Goal: Task Accomplishment & Management: Use online tool/utility

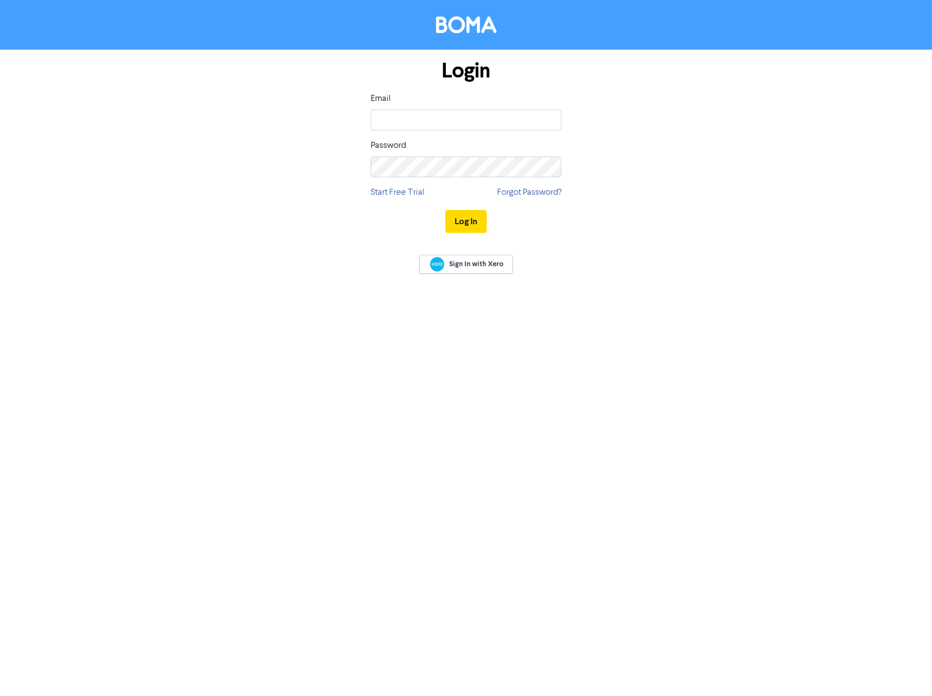
type input "[EMAIL_ADDRESS][DOMAIN_NAME]"
click at [445, 210] on button "Log In" at bounding box center [465, 221] width 41 height 23
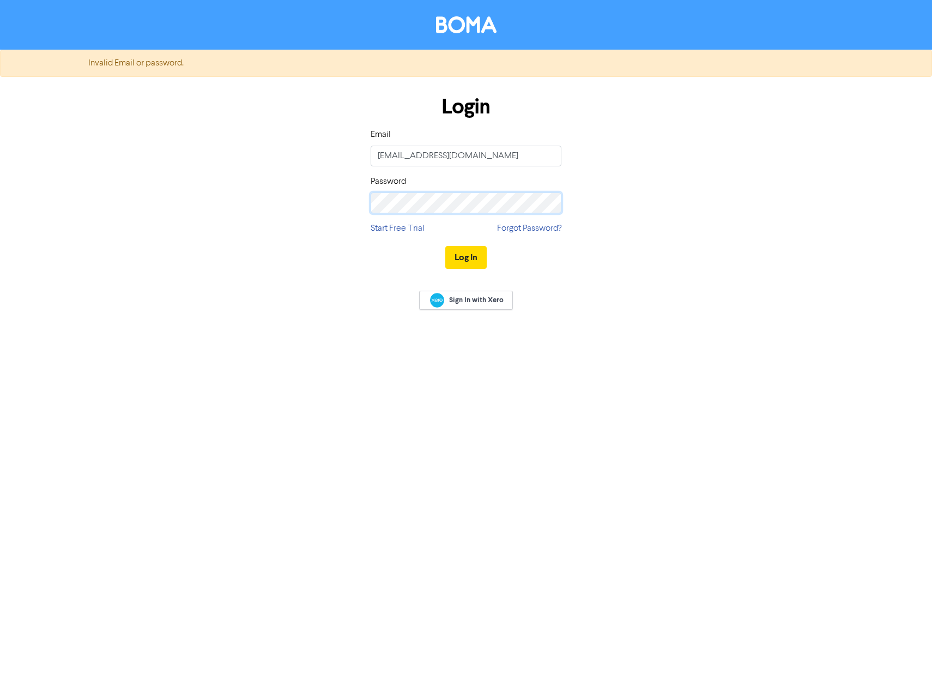
click at [65, 203] on form "Invalid Email or password. Login Email [EMAIL_ADDRESS][DOMAIN_NAME] Password St…" at bounding box center [466, 165] width 932 height 230
click at [445, 246] on button "Log In" at bounding box center [465, 257] width 41 height 23
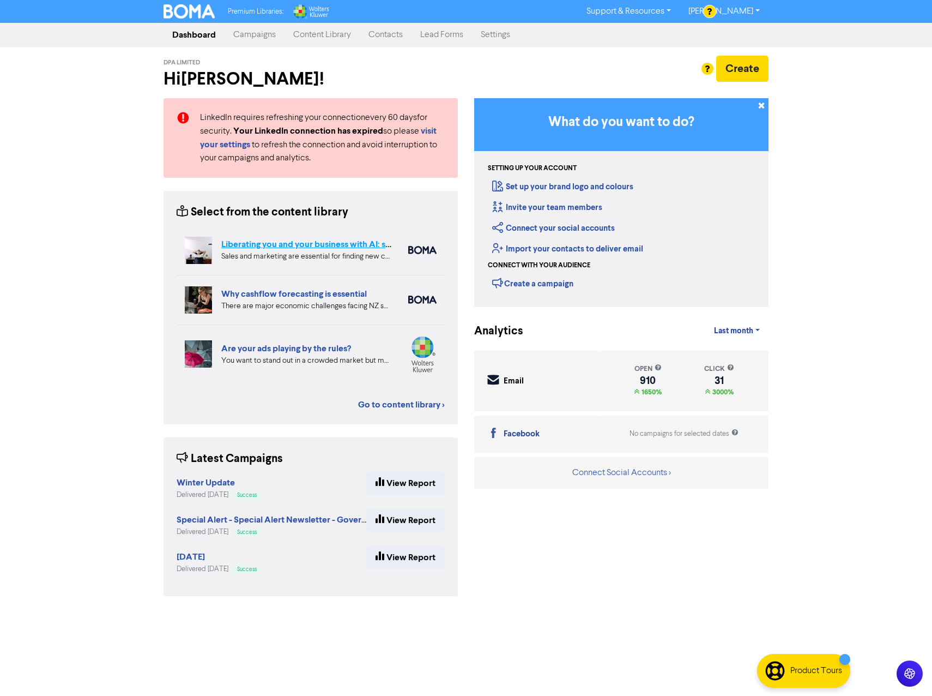
click at [353, 242] on link "Liberating you and your business with AI: sales and marketing" at bounding box center [339, 244] width 237 height 11
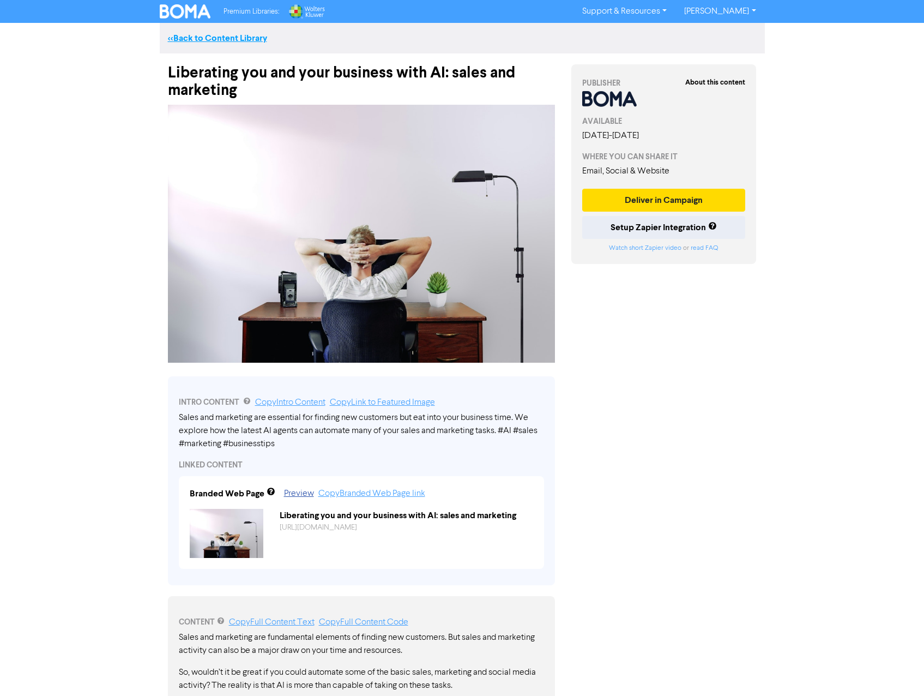
click at [196, 38] on link "<< Back to Content Library" at bounding box center [217, 38] width 99 height 11
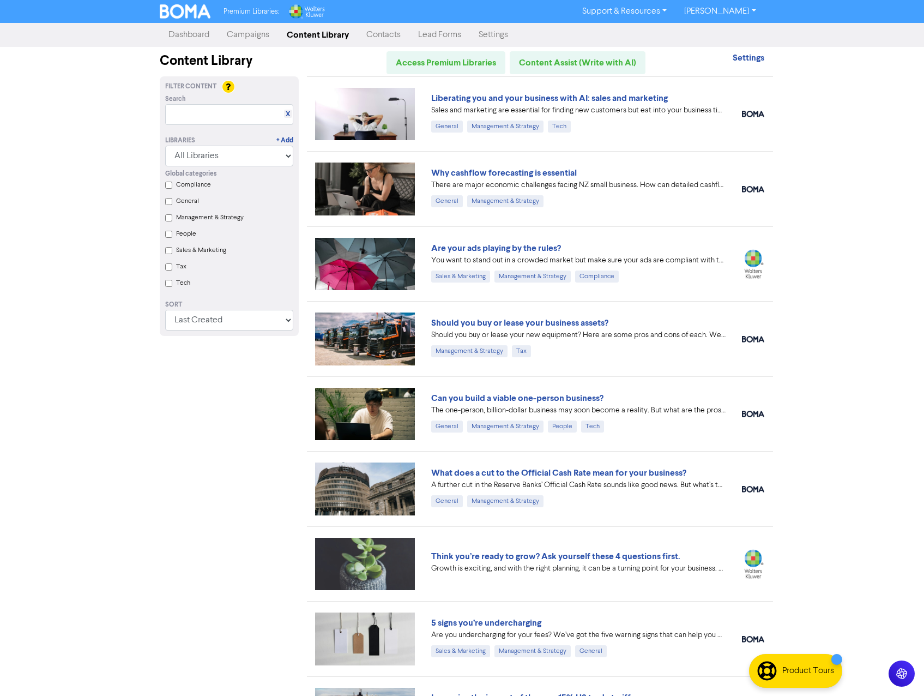
click at [248, 32] on link "Campaigns" at bounding box center [248, 35] width 60 height 22
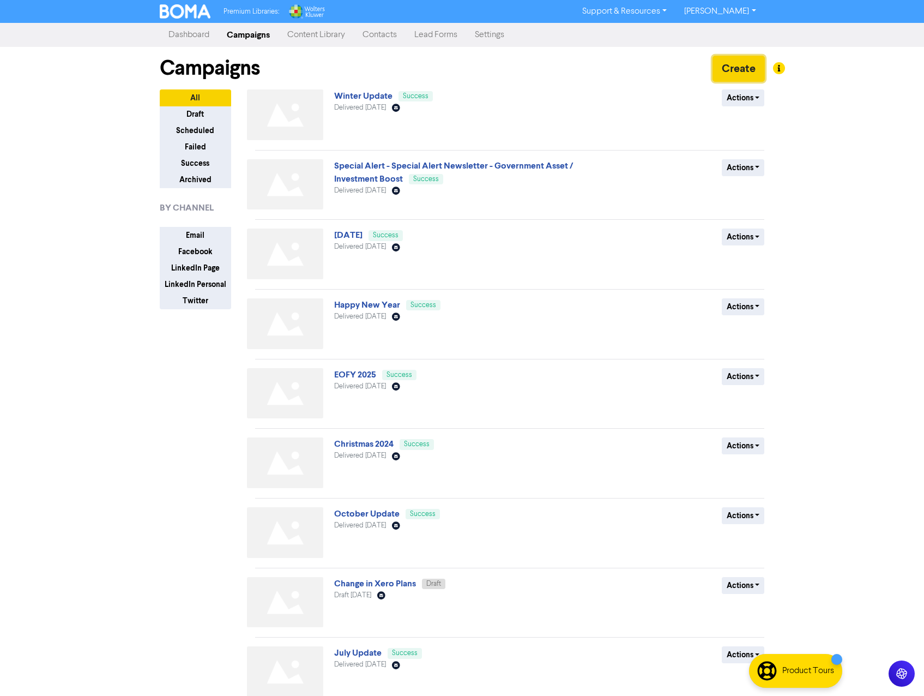
click at [723, 72] on button "Create" at bounding box center [739, 69] width 52 height 26
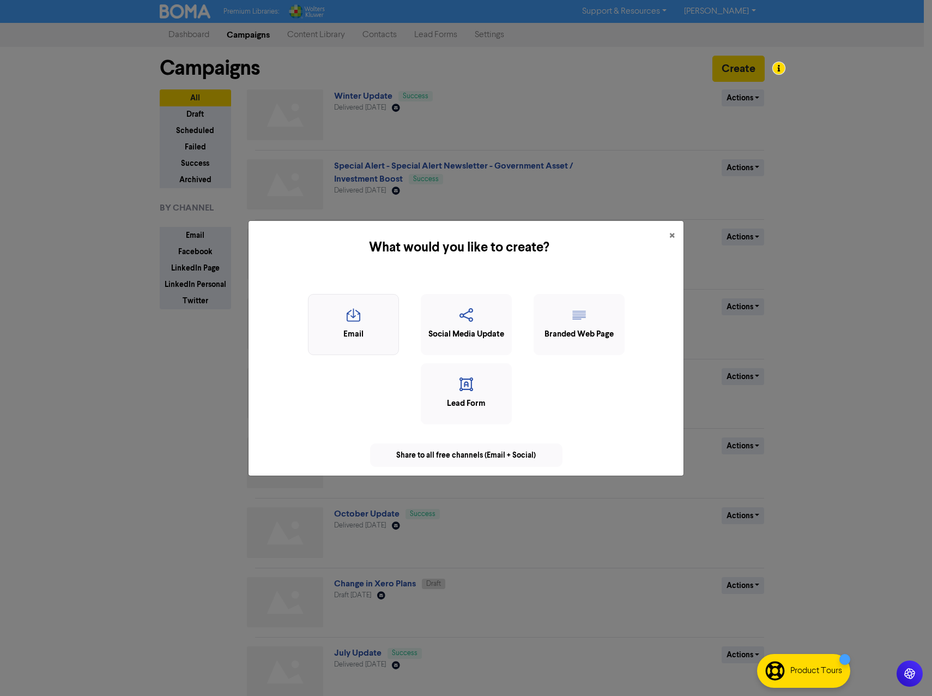
click at [343, 312] on icon "button" at bounding box center [353, 318] width 79 height 21
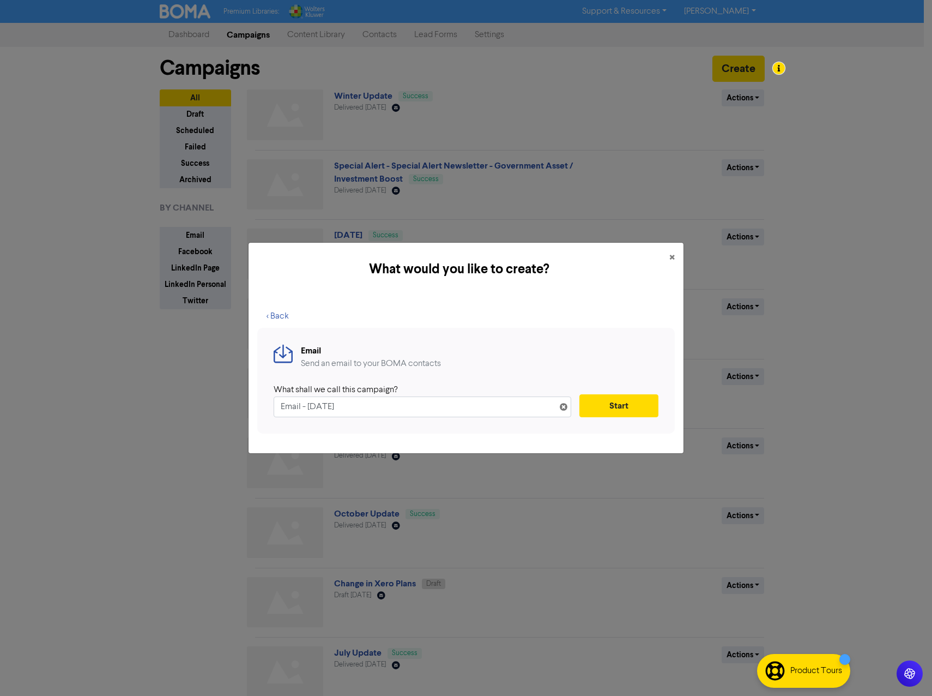
drag, startPoint x: 383, startPoint y: 408, endPoint x: 99, endPoint y: 354, distance: 289.6
click at [99, 354] on div "What would you like to create? × < Back Email Send an email to your BOMA contac…" at bounding box center [466, 348] width 932 height 696
type input "Payroll Chat"
click at [613, 402] on button "Start" at bounding box center [619, 405] width 79 height 23
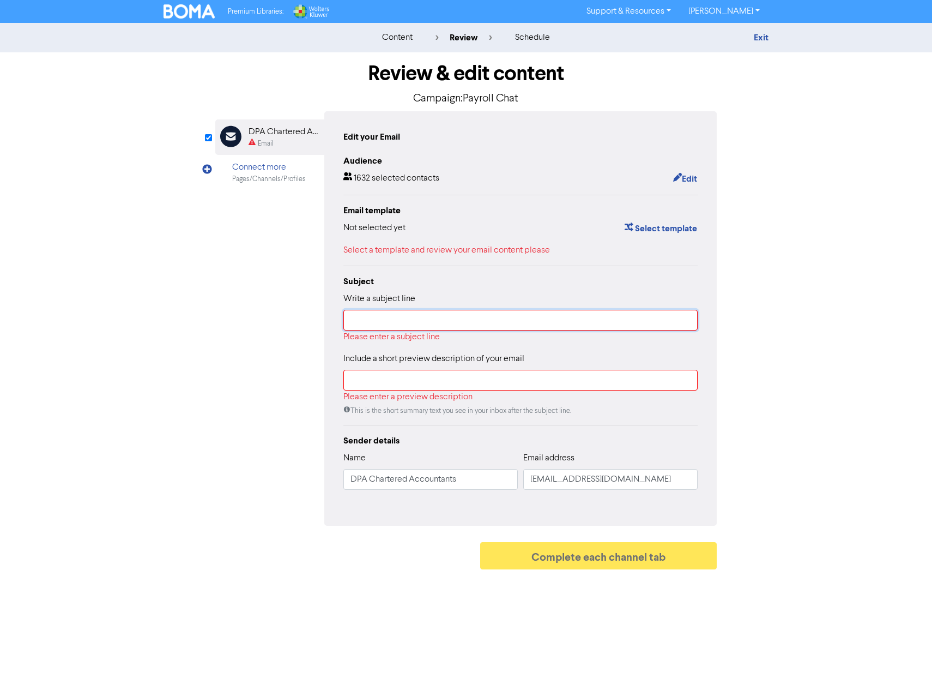
click at [427, 324] on input "text" at bounding box center [520, 320] width 354 height 21
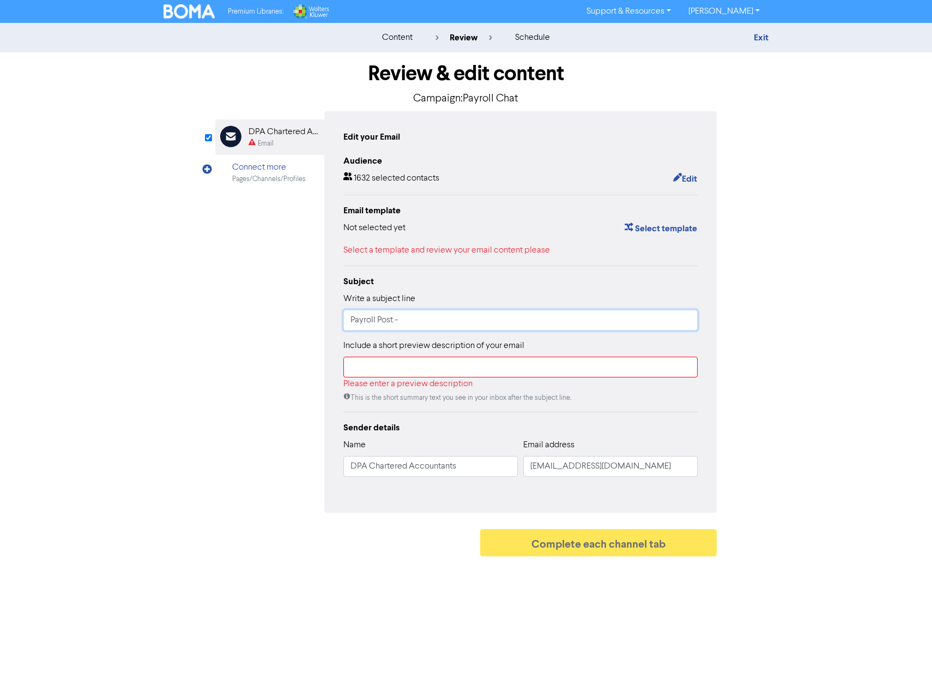
click at [353, 321] on input "Payroll Post -" at bounding box center [520, 320] width 354 height 21
click at [457, 325] on input "dpa Payroll Post -" at bounding box center [520, 320] width 354 height 21
type input "dpa Payroll Post"
click at [498, 369] on input "text" at bounding box center [520, 367] width 354 height 21
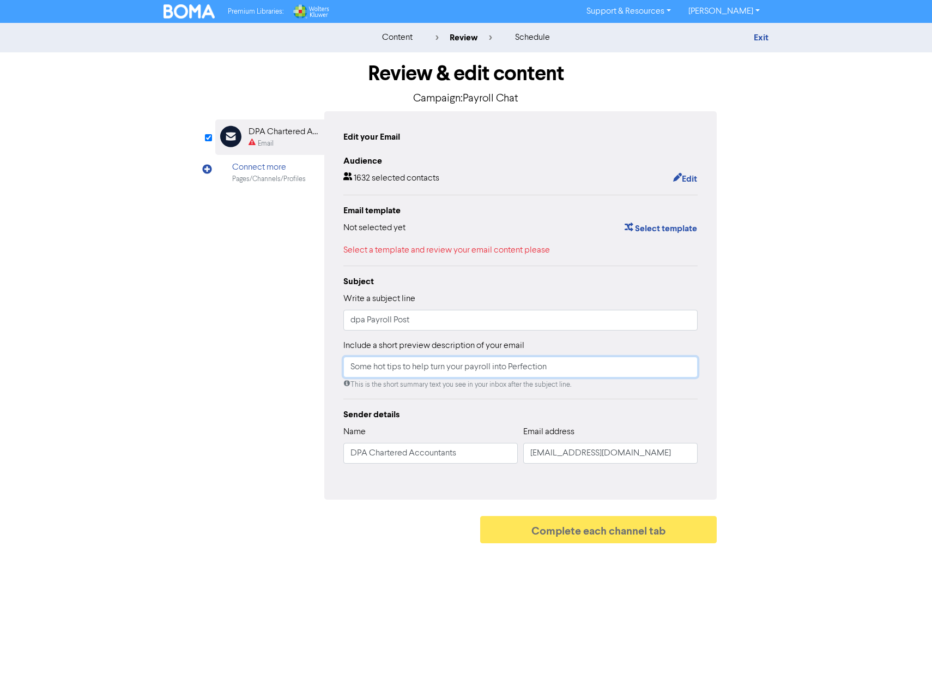
drag, startPoint x: 571, startPoint y: 368, endPoint x: 495, endPoint y: 371, distance: 76.4
click at [495, 371] on input "Some hot tips to help turn your payroll into Perfection" at bounding box center [520, 367] width 354 height 21
type input "Some hot tips to help turn your payroll into a party...."
click at [438, 326] on input "dpa Payroll Post" at bounding box center [520, 320] width 354 height 21
type input "dpa Payroll Post"
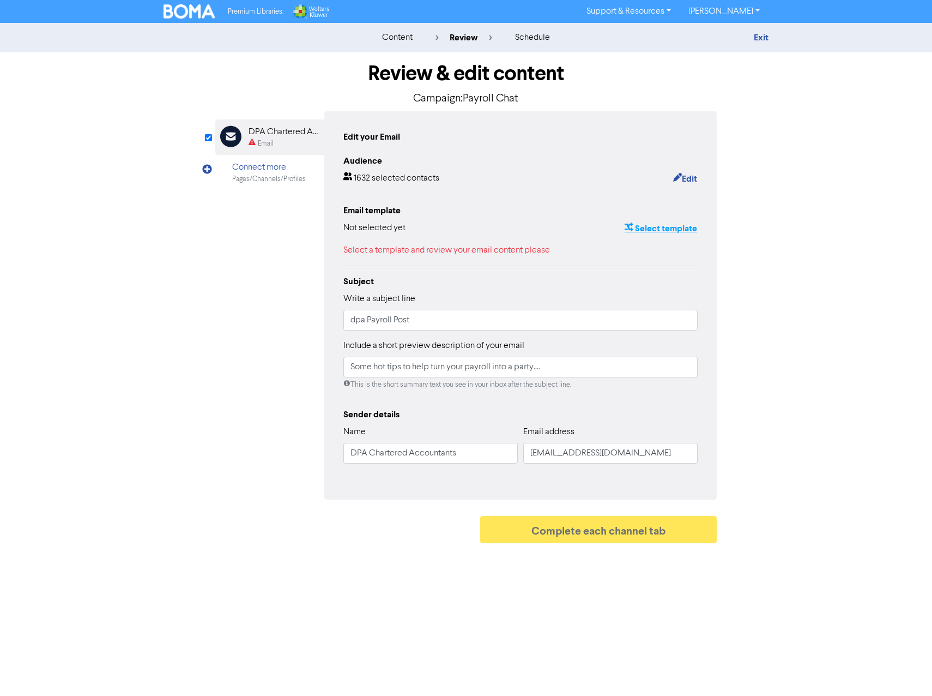
click at [650, 231] on button "Select template" at bounding box center [661, 228] width 74 height 14
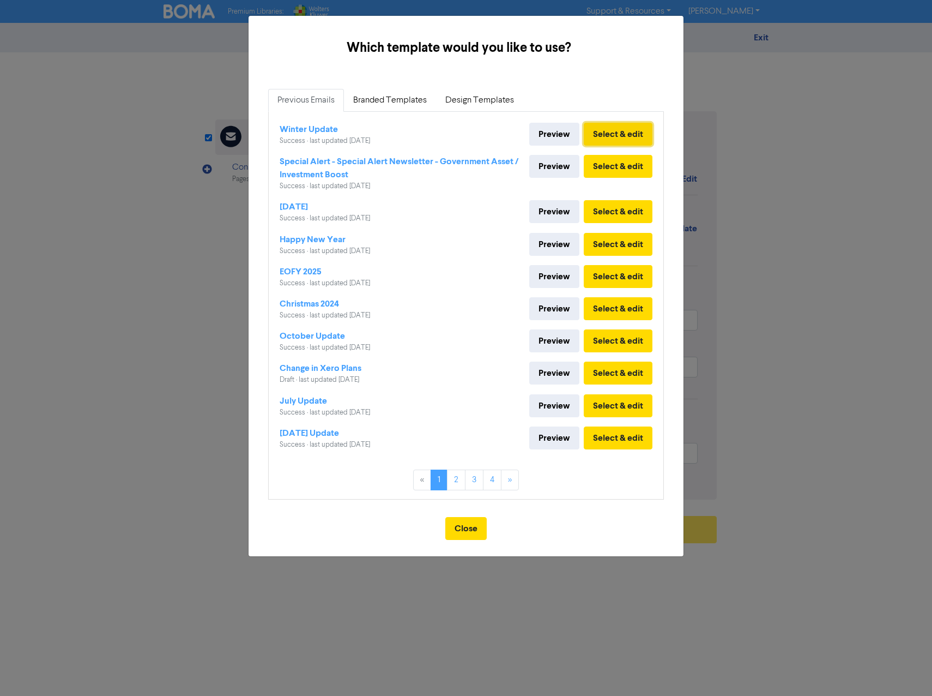
click at [626, 132] on button "Select & edit" at bounding box center [618, 134] width 69 height 23
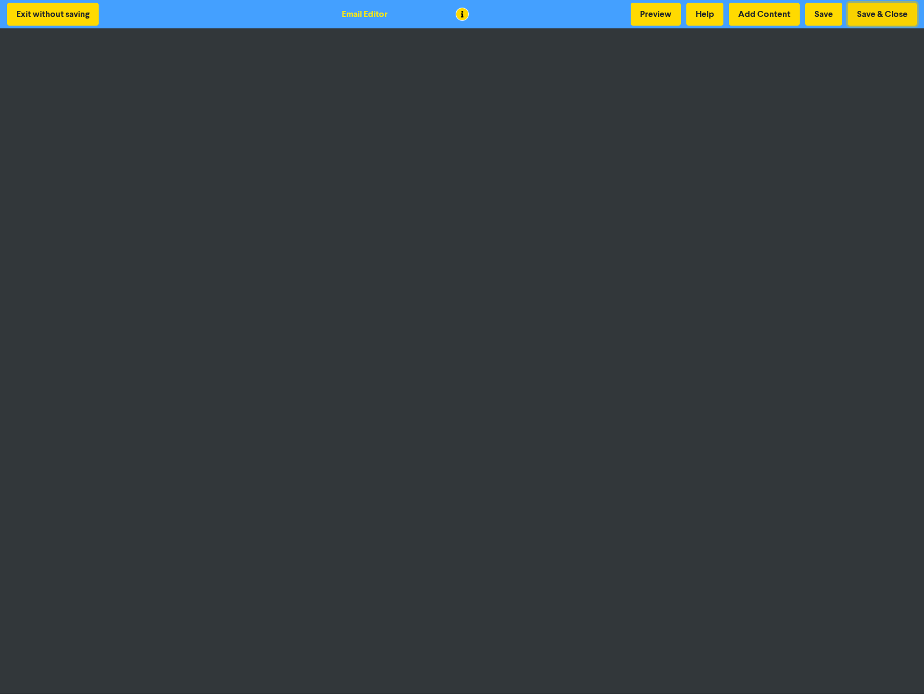
click at [889, 13] on button "Save & Close" at bounding box center [882, 14] width 69 height 23
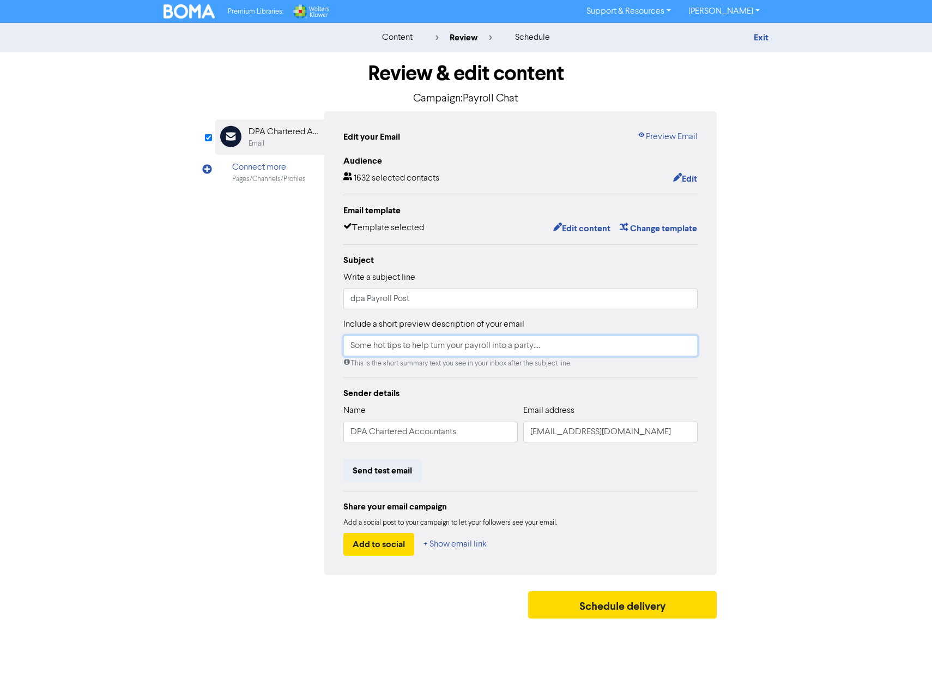
drag, startPoint x: 575, startPoint y: 348, endPoint x: 186, endPoint y: 358, distance: 389.4
click at [186, 358] on div "Review & edit content Campaign: Payroll Chat Email Created with Sketch. DPA Cha…" at bounding box center [465, 337] width 621 height 571
paste input "Because payroll doesn’t have to be painful"
type input "Because payroll doesn’t have to be painful..."
click at [590, 228] on button "Edit content" at bounding box center [582, 228] width 58 height 14
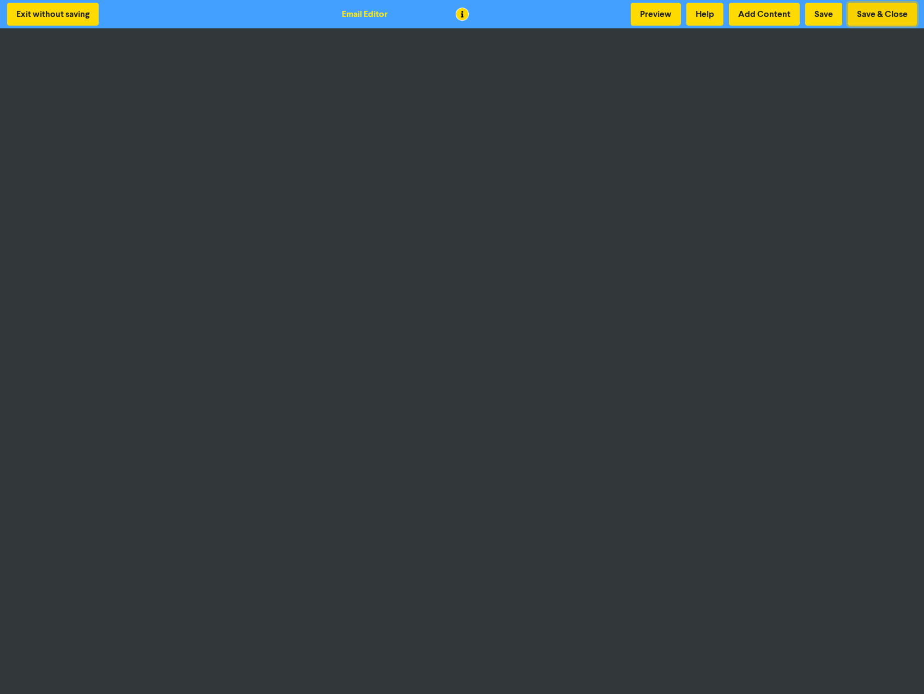
click at [876, 13] on button "Save & Close" at bounding box center [882, 14] width 69 height 23
